Goal: Task Accomplishment & Management: Use online tool/utility

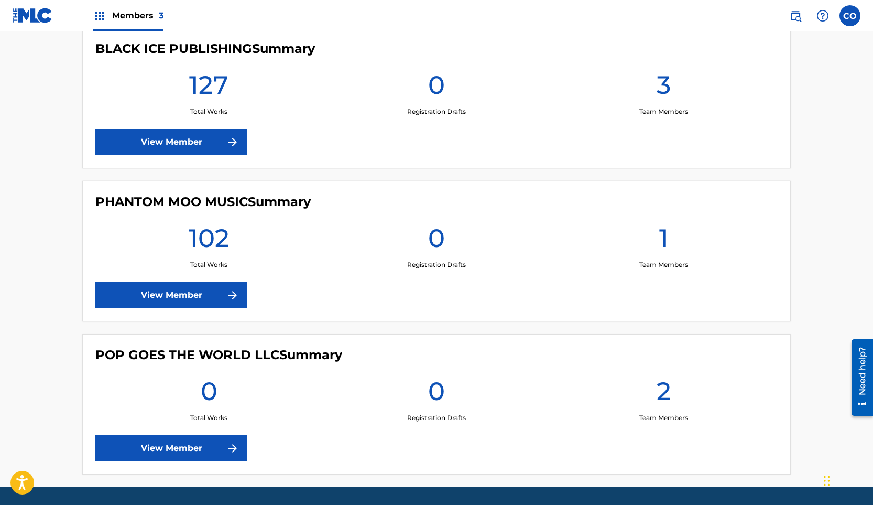
scroll to position [338, 0]
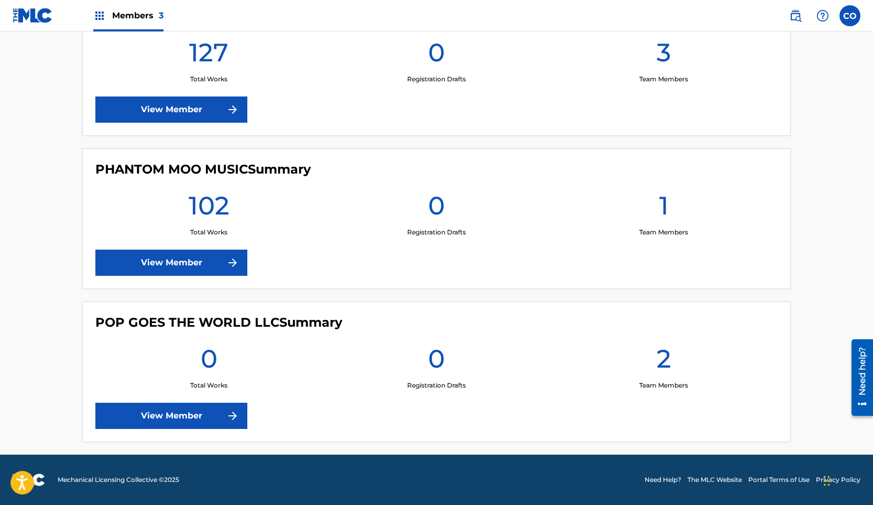
click at [196, 412] on link "View Member" at bounding box center [171, 416] width 152 height 26
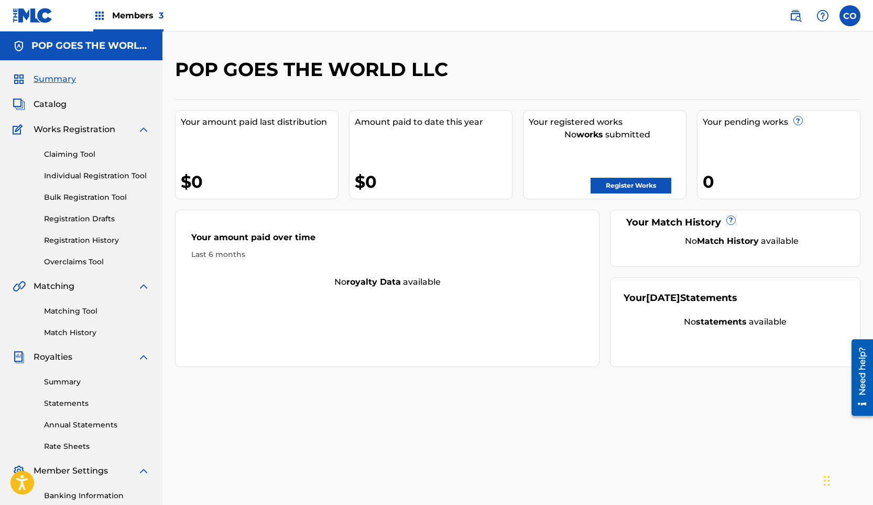
click at [96, 196] on link "Bulk Registration Tool" at bounding box center [97, 197] width 106 height 11
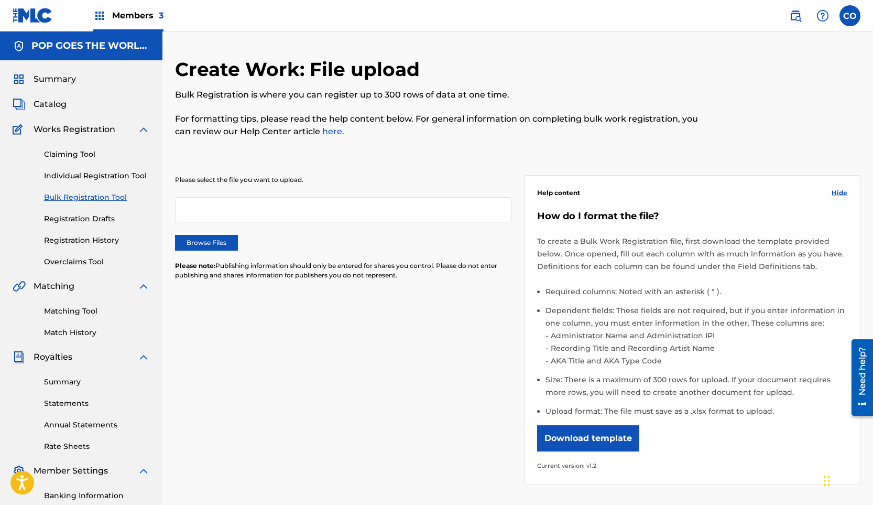
click at [219, 240] on label "Browse Files" at bounding box center [206, 243] width 63 height 16
click at [0, 0] on input "Browse Files" at bounding box center [0, 0] width 0 height 0
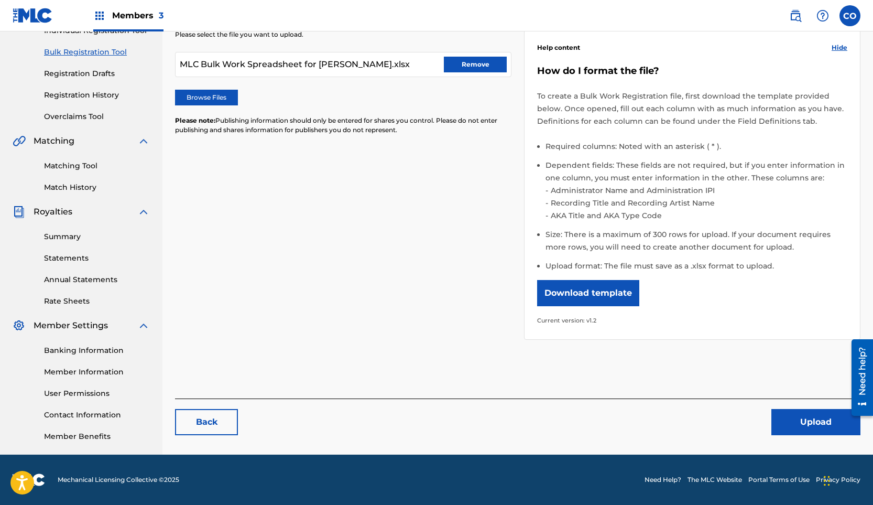
click at [801, 423] on button "Upload" at bounding box center [816, 422] width 89 height 26
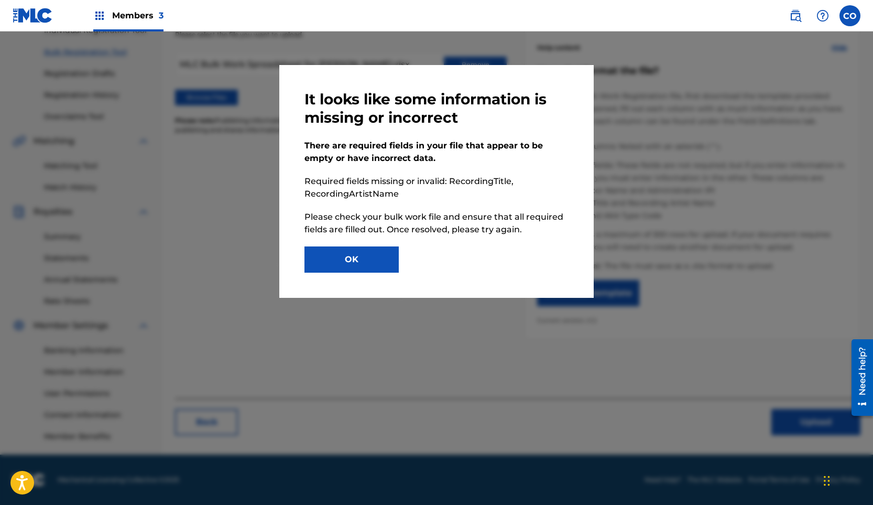
click at [369, 249] on button "OK" at bounding box center [352, 259] width 94 height 26
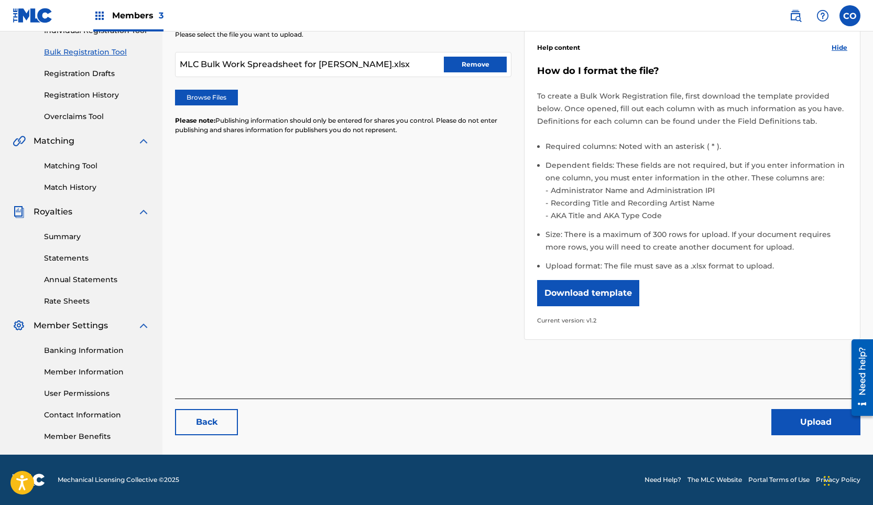
click at [480, 60] on button "Remove" at bounding box center [475, 65] width 63 height 16
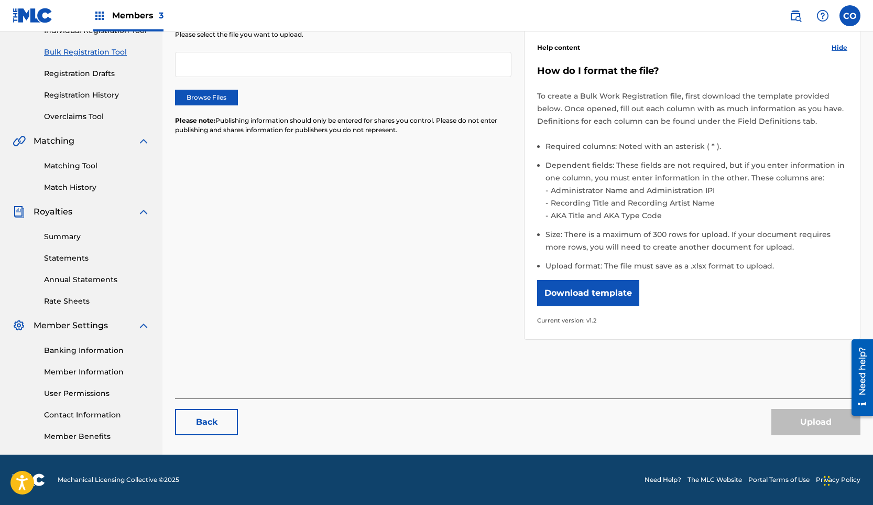
click at [220, 101] on label "Browse Files" at bounding box center [206, 98] width 63 height 16
click at [0, 0] on input "Browse Files" at bounding box center [0, 0] width 0 height 0
click at [367, 198] on div "Please select the file you want to upload. Browse Files Please note: Publishing…" at bounding box center [518, 179] width 686 height 348
click at [213, 96] on label "Browse Files" at bounding box center [206, 98] width 63 height 16
click at [0, 0] on input "Browse Files" at bounding box center [0, 0] width 0 height 0
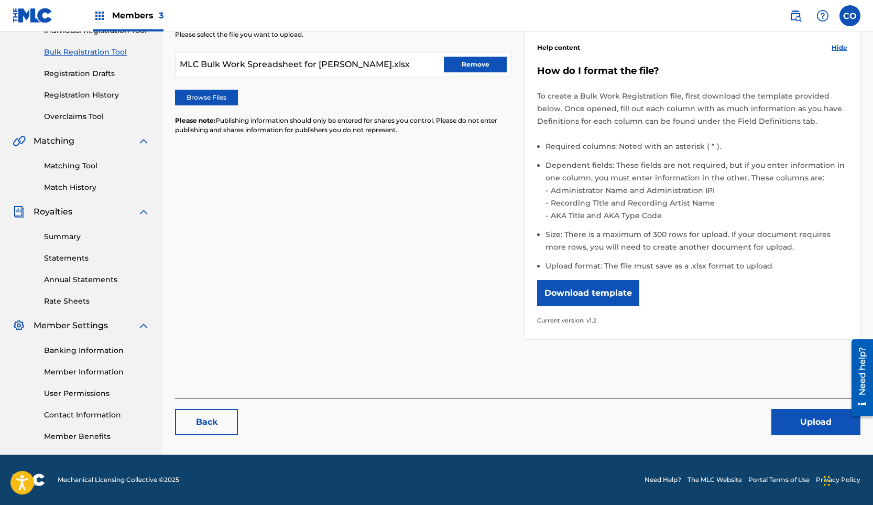
click at [804, 416] on button "Upload" at bounding box center [816, 422] width 89 height 26
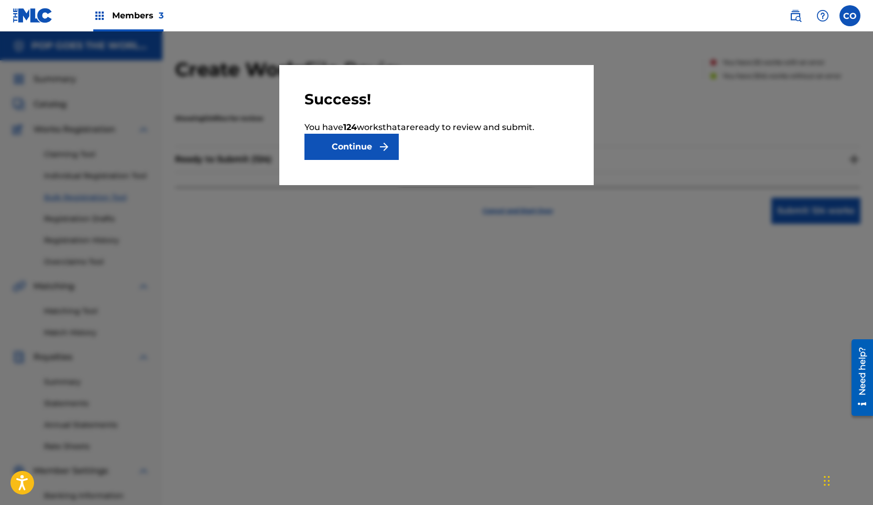
click at [326, 146] on button "Continue" at bounding box center [352, 147] width 94 height 26
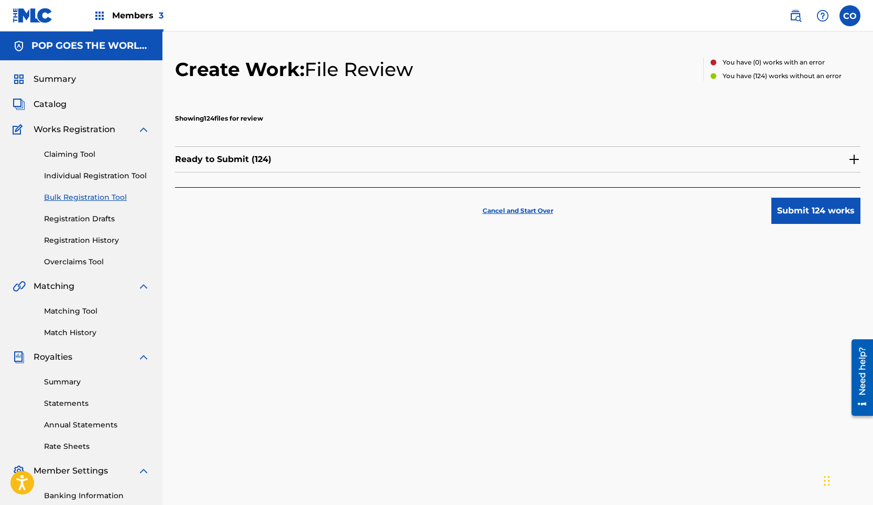
click at [791, 212] on button "Submit 124 works" at bounding box center [816, 211] width 89 height 26
